Goal: Information Seeking & Learning: Learn about a topic

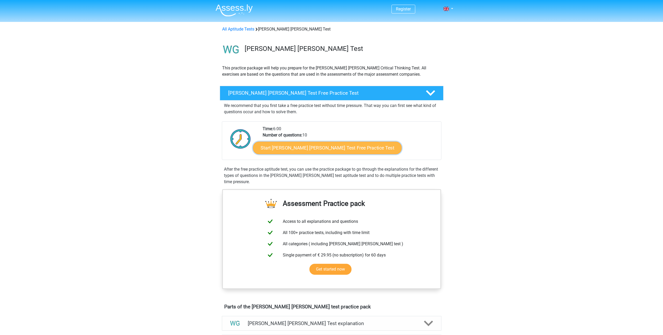
click at [333, 148] on link "Start Watson Glaser Test Free Practice Test" at bounding box center [327, 148] width 149 height 13
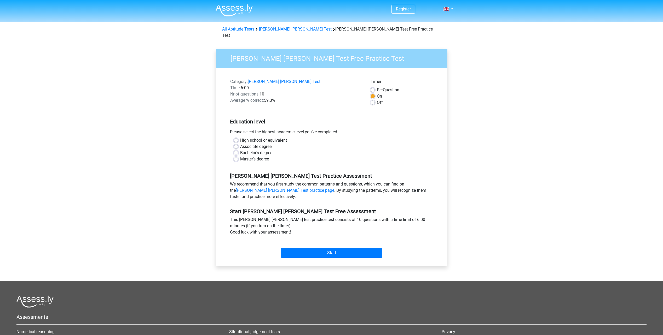
click at [377, 87] on label "Per Question" at bounding box center [388, 90] width 22 height 6
click at [370, 87] on input "Per Question" at bounding box center [372, 89] width 4 height 5
radio input "true"
click at [377, 93] on label "On" at bounding box center [379, 96] width 5 height 6
click at [371, 93] on input "On" at bounding box center [372, 95] width 4 height 5
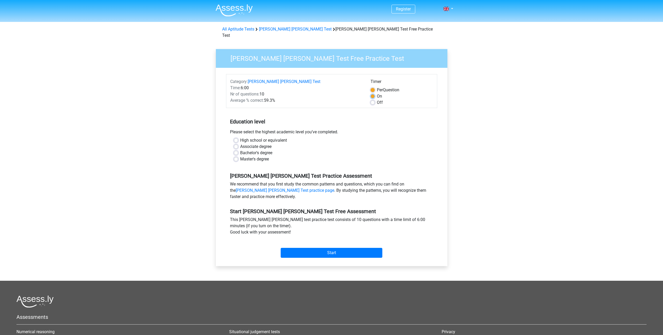
radio input "true"
click at [240, 156] on label "Master's degree" at bounding box center [254, 159] width 29 height 6
click at [234, 156] on input "Master's degree" at bounding box center [236, 158] width 4 height 5
radio input "true"
click at [328, 248] on input "Start" at bounding box center [332, 253] width 102 height 10
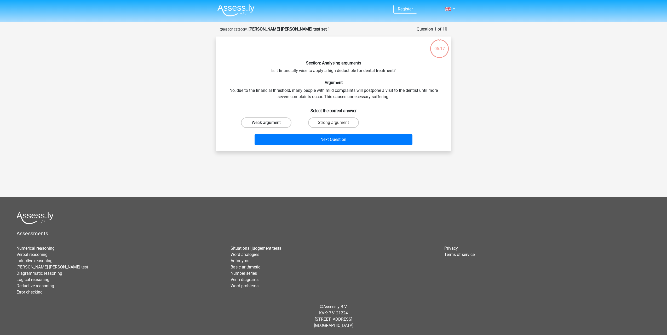
click at [277, 123] on label "Weak argument" at bounding box center [266, 123] width 50 height 10
click at [270, 123] on input "Weak argument" at bounding box center [267, 124] width 3 height 3
radio input "true"
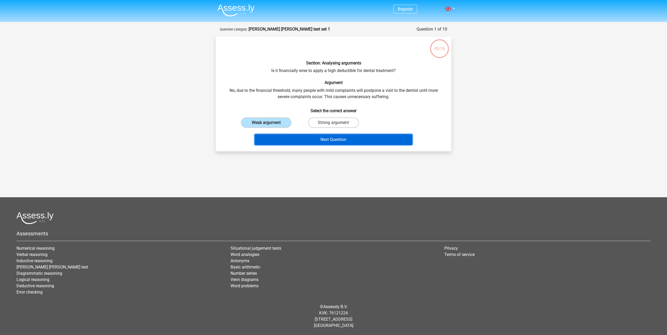
click at [341, 136] on button "Next Question" at bounding box center [333, 139] width 158 height 11
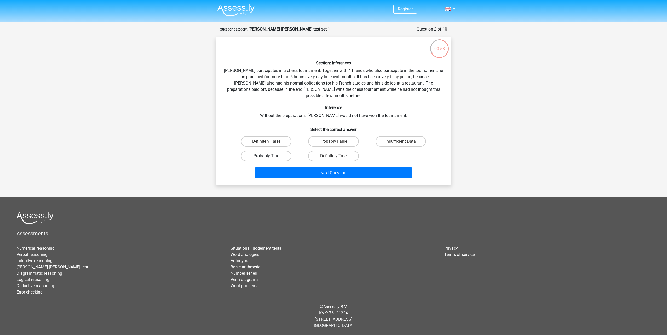
click at [285, 151] on label "Probably True" at bounding box center [266, 156] width 50 height 10
click at [270, 156] on input "Probably True" at bounding box center [267, 157] width 3 height 3
radio input "true"
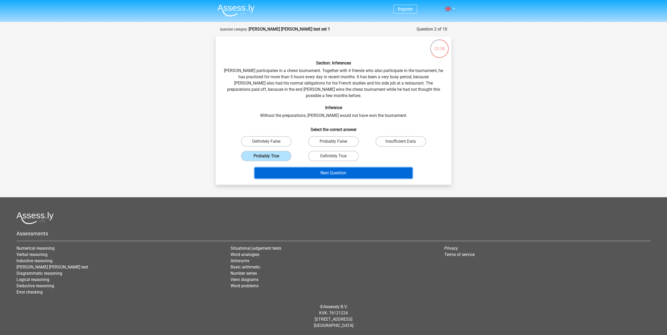
click at [318, 169] on button "Next Question" at bounding box center [333, 173] width 158 height 11
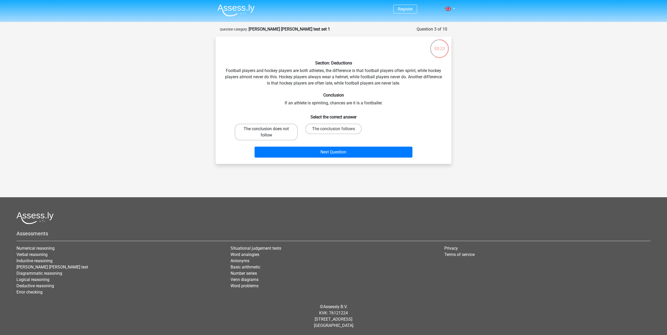
click at [295, 132] on label "The conclusion does not follow" at bounding box center [266, 132] width 63 height 17
click at [270, 132] on input "The conclusion does not follow" at bounding box center [267, 130] width 3 height 3
radio input "true"
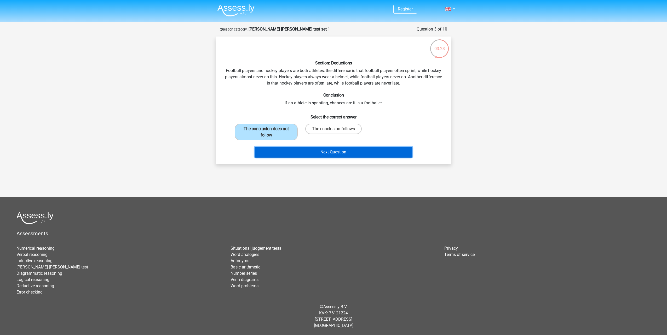
click at [330, 151] on button "Next Question" at bounding box center [333, 152] width 158 height 11
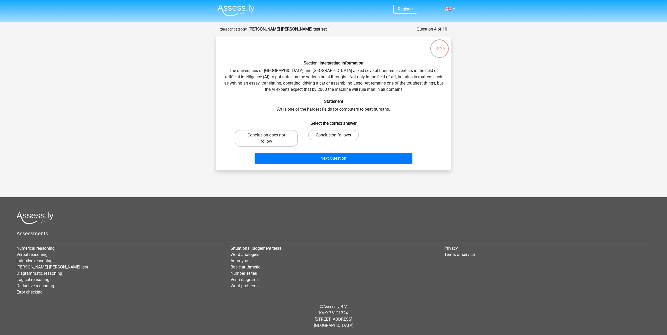
click at [326, 136] on label "Conclusion follows" at bounding box center [333, 135] width 50 height 10
click at [333, 136] on input "Conclusion follows" at bounding box center [334, 136] width 3 height 3
radio input "true"
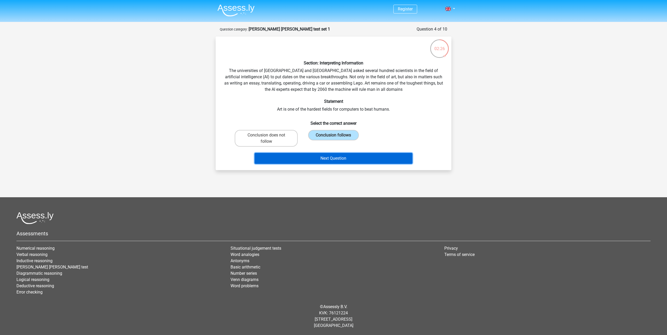
click at [328, 157] on button "Next Question" at bounding box center [333, 158] width 158 height 11
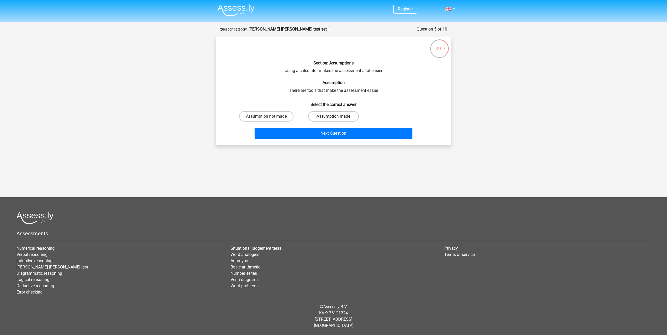
click at [339, 116] on label "Assumption made" at bounding box center [333, 116] width 50 height 10
click at [337, 116] on input "Assumption made" at bounding box center [334, 117] width 3 height 3
radio input "true"
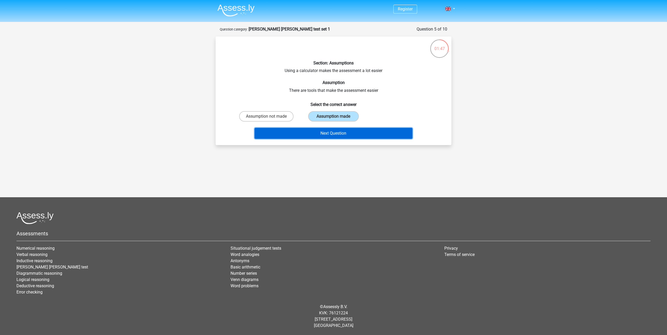
click at [332, 132] on button "Next Question" at bounding box center [333, 133] width 158 height 11
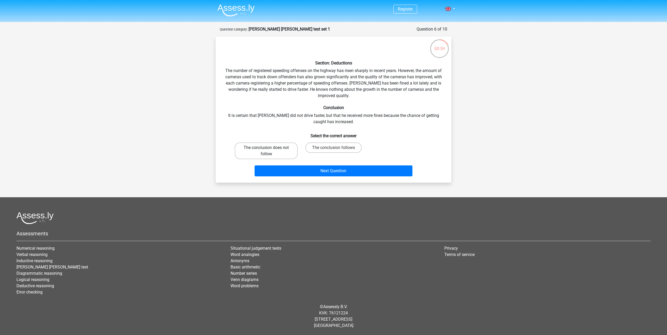
click at [288, 151] on label "The conclusion does not follow" at bounding box center [266, 151] width 63 height 17
click at [270, 151] on input "The conclusion does not follow" at bounding box center [267, 149] width 3 height 3
radio input "true"
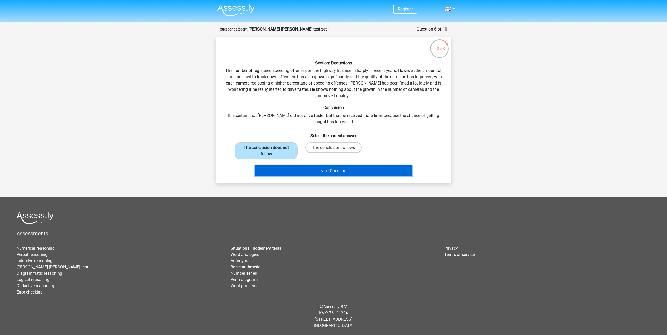
click at [323, 170] on button "Next Question" at bounding box center [333, 171] width 158 height 11
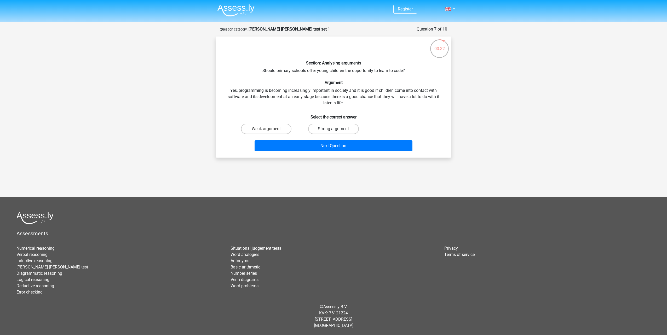
click at [344, 130] on label "Strong argument" at bounding box center [333, 129] width 50 height 10
click at [337, 130] on input "Strong argument" at bounding box center [334, 130] width 3 height 3
radio input "true"
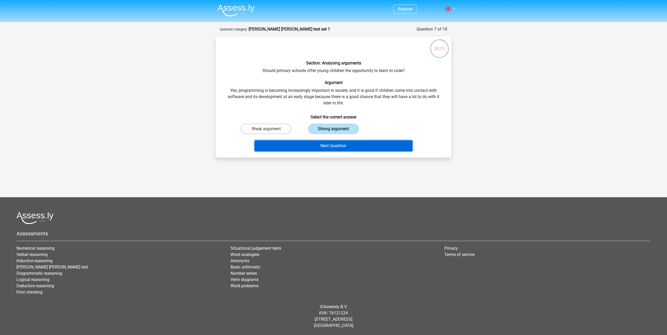
click at [340, 147] on button "Next Question" at bounding box center [333, 146] width 158 height 11
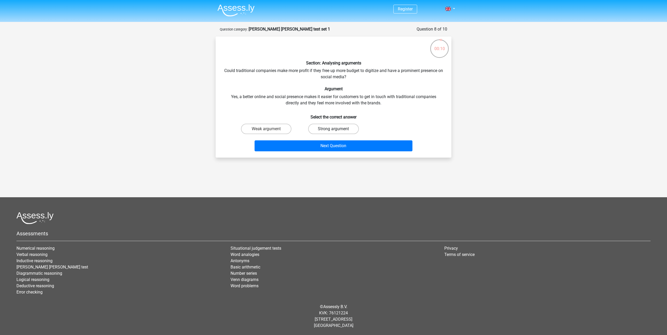
click at [333, 127] on label "Strong argument" at bounding box center [333, 129] width 50 height 10
click at [333, 129] on input "Strong argument" at bounding box center [334, 130] width 3 height 3
radio input "true"
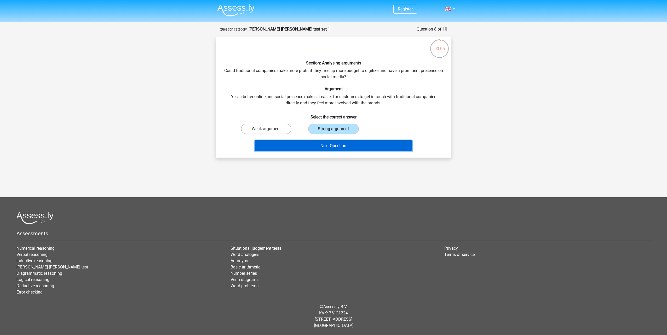
click at [339, 147] on button "Next Question" at bounding box center [333, 146] width 158 height 11
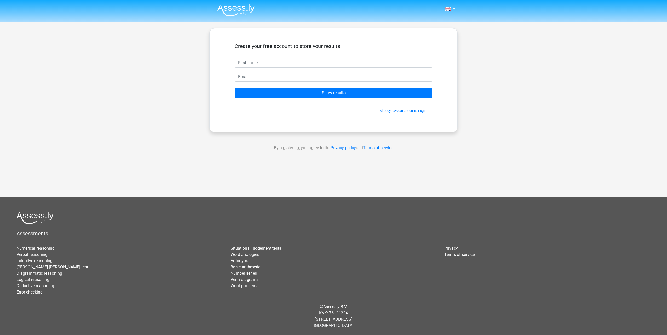
click at [262, 61] on input "text" at bounding box center [333, 63] width 197 height 10
click at [346, 93] on input "Show results" at bounding box center [333, 93] width 197 height 10
click at [253, 62] on input "text" at bounding box center [333, 63] width 197 height 10
click at [242, 62] on input "Pater" at bounding box center [333, 63] width 197 height 10
type input "[PERSON_NAME]"
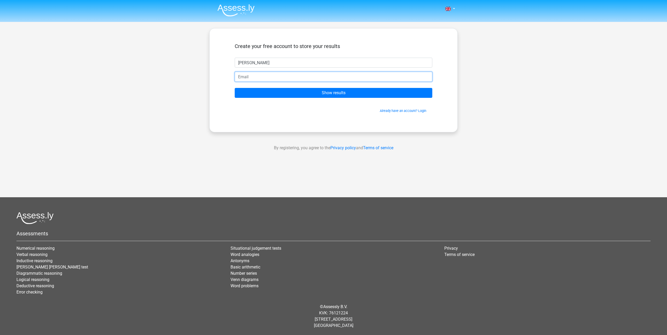
click at [257, 75] on input "email" at bounding box center [333, 77] width 197 height 10
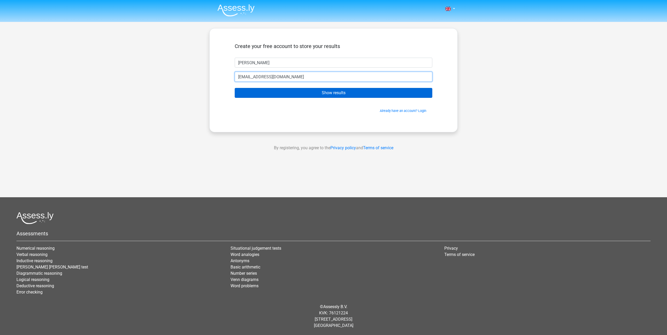
type input "[EMAIL_ADDRESS][DOMAIN_NAME]"
click at [303, 95] on input "Show results" at bounding box center [333, 93] width 197 height 10
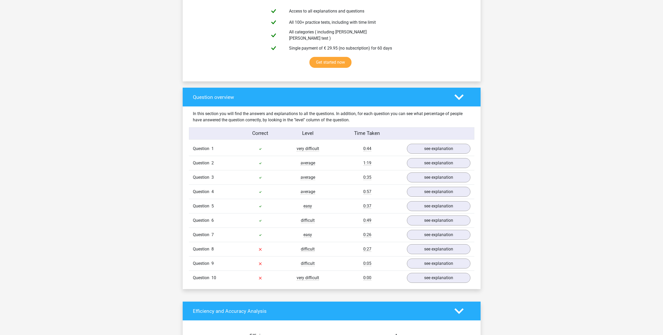
scroll to position [313, 0]
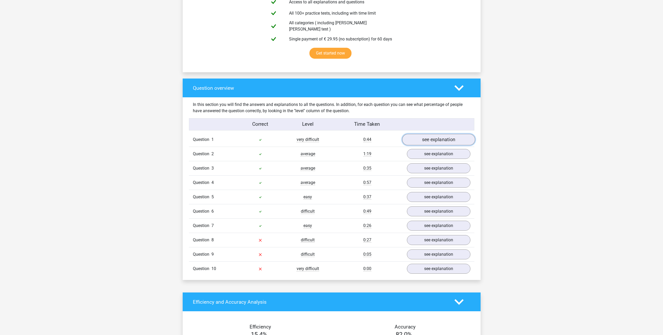
click at [444, 136] on link "see explanation" at bounding box center [438, 139] width 73 height 11
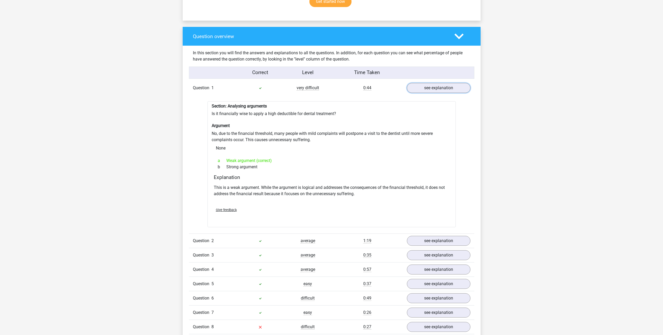
scroll to position [366, 0]
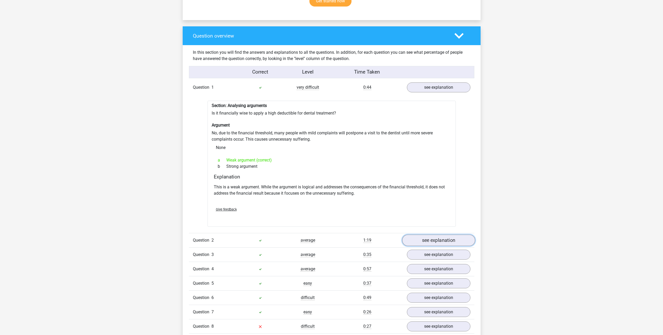
click at [432, 239] on link "see explanation" at bounding box center [438, 240] width 73 height 11
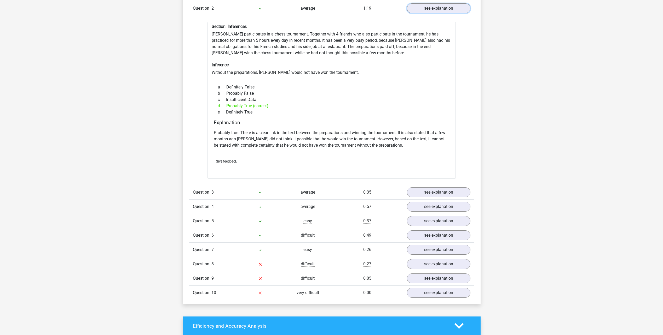
scroll to position [601, 0]
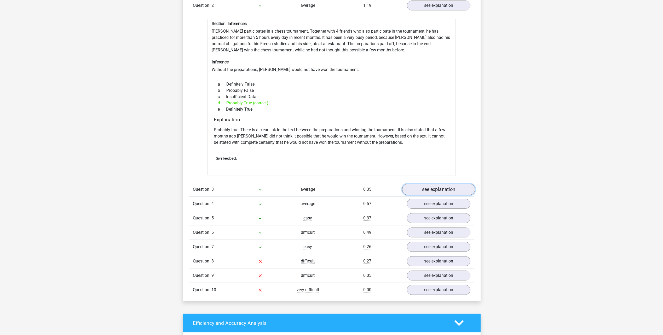
click at [427, 189] on link "see explanation" at bounding box center [438, 189] width 73 height 11
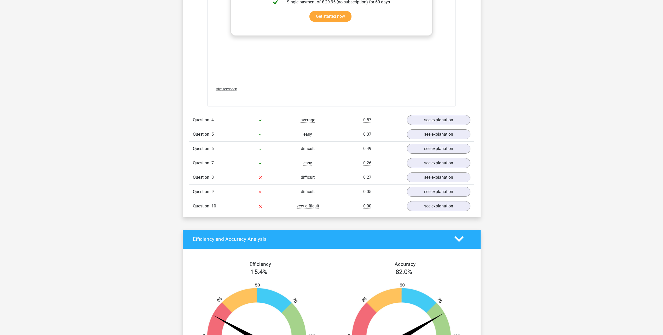
scroll to position [966, 0]
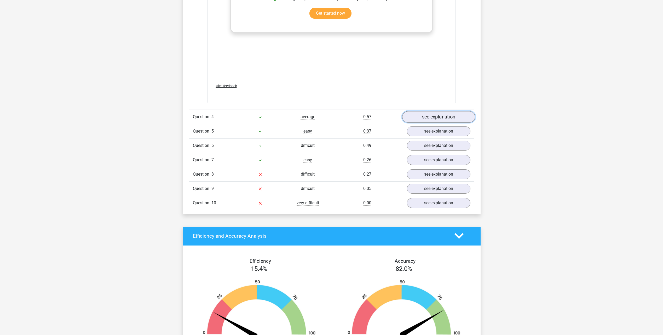
click at [441, 111] on link "see explanation" at bounding box center [438, 116] width 73 height 11
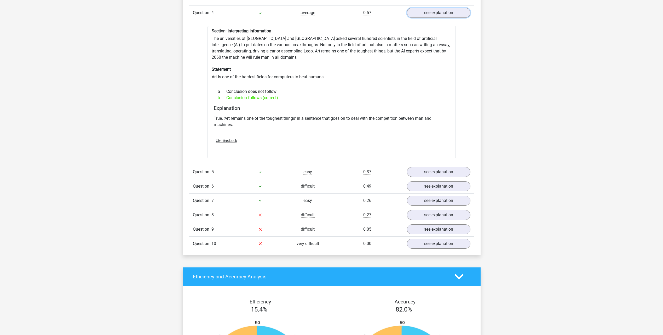
scroll to position [1071, 0]
click at [429, 167] on link "see explanation" at bounding box center [438, 171] width 73 height 11
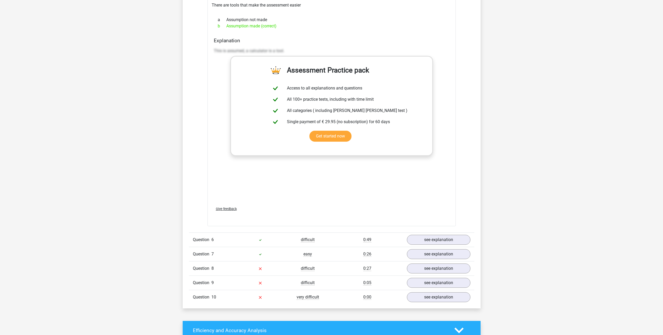
scroll to position [1332, 0]
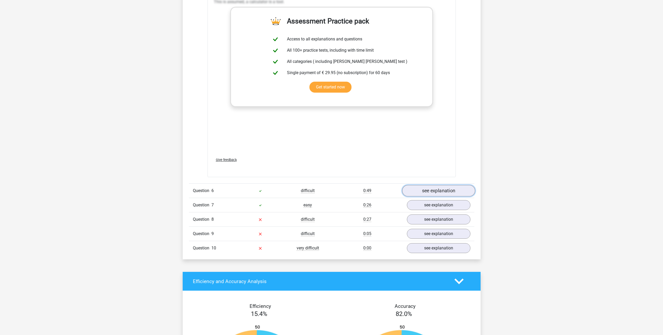
click at [434, 188] on link "see explanation" at bounding box center [438, 190] width 73 height 11
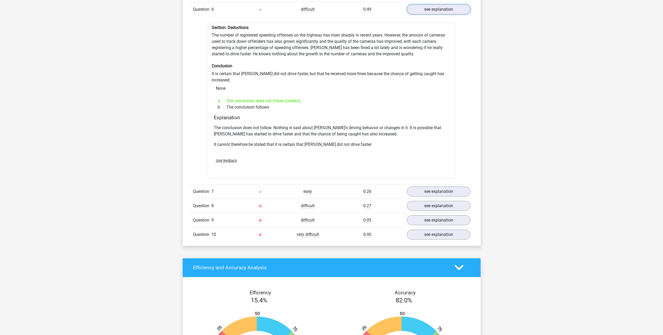
scroll to position [1515, 0]
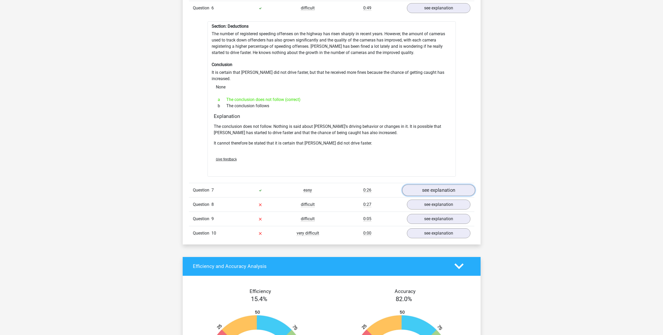
click at [427, 185] on link "see explanation" at bounding box center [438, 190] width 73 height 11
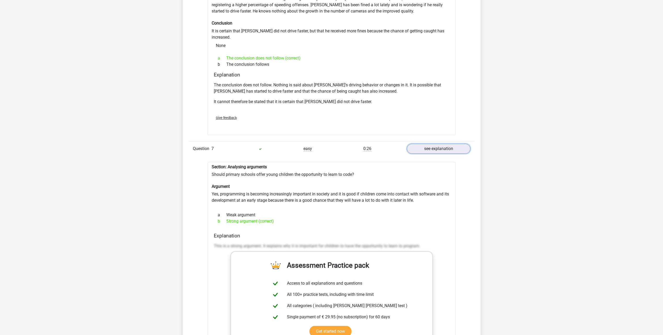
scroll to position [1567, 0]
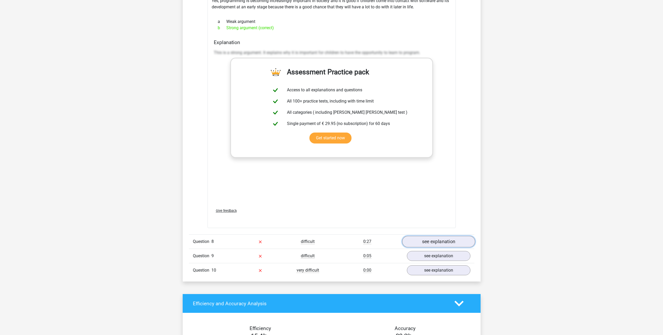
click at [427, 236] on link "see explanation" at bounding box center [438, 241] width 73 height 11
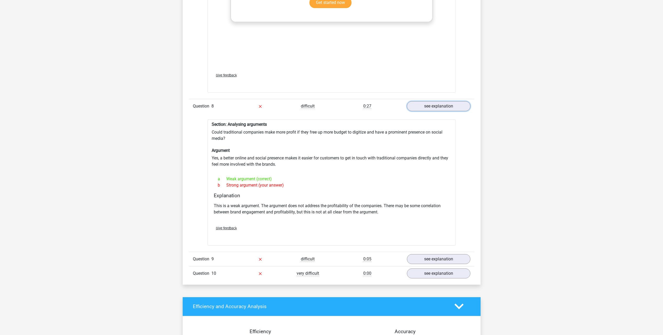
scroll to position [1933, 0]
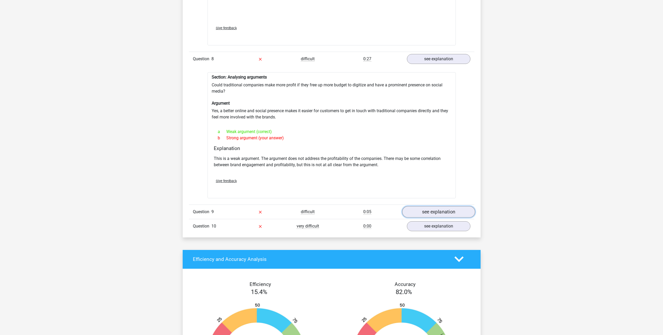
click at [431, 206] on link "see explanation" at bounding box center [438, 211] width 73 height 11
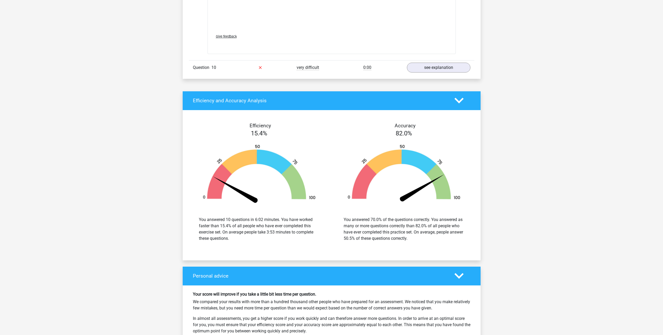
scroll to position [2377, 0]
click at [441, 62] on link "see explanation" at bounding box center [438, 67] width 73 height 11
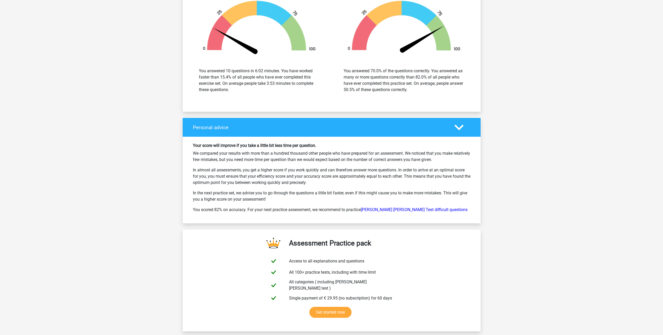
scroll to position [2847, 0]
